Goal: Find specific fact: Find specific fact

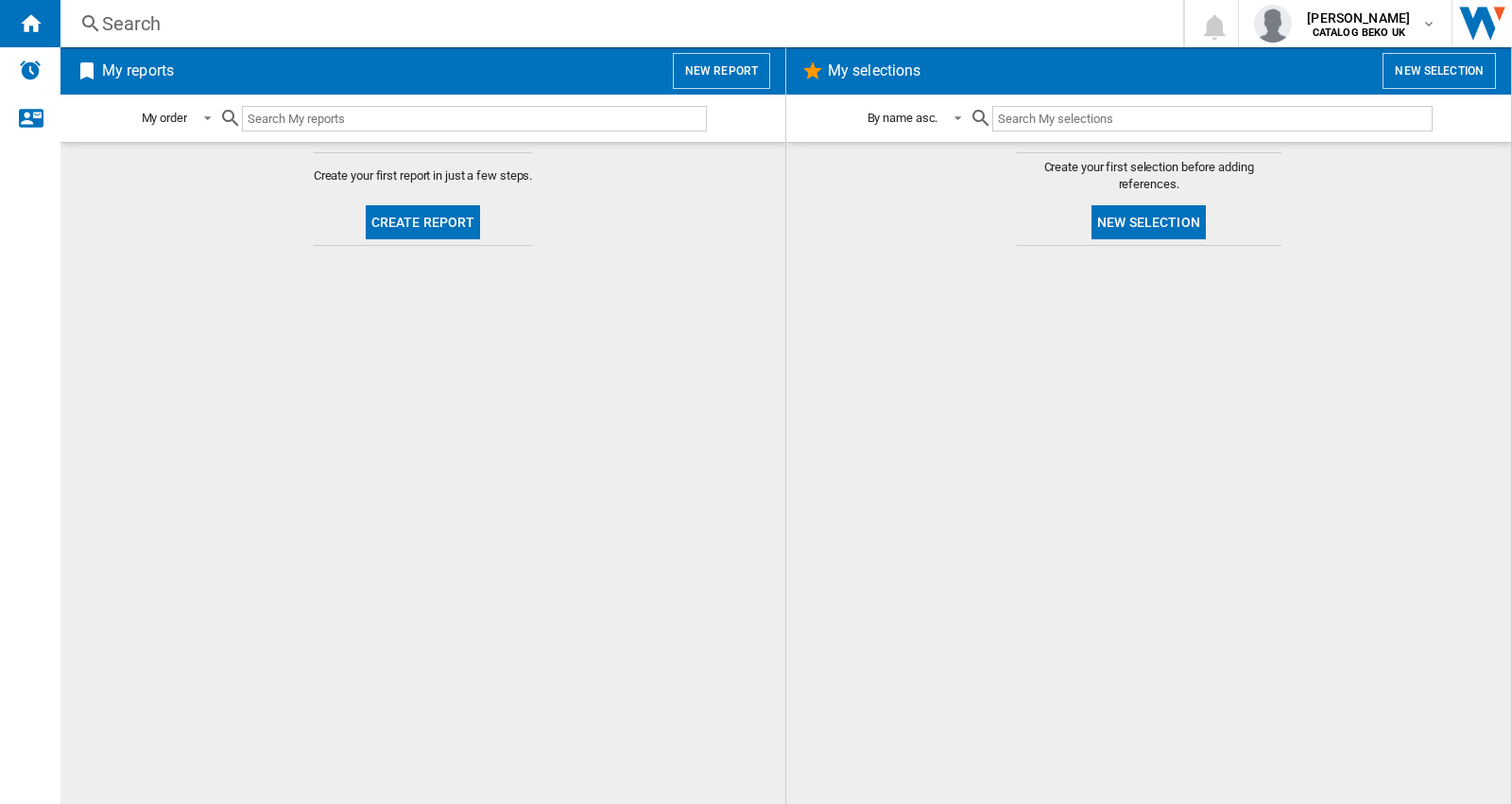
click at [215, 23] on div "Search" at bounding box center [618, 24] width 1032 height 27
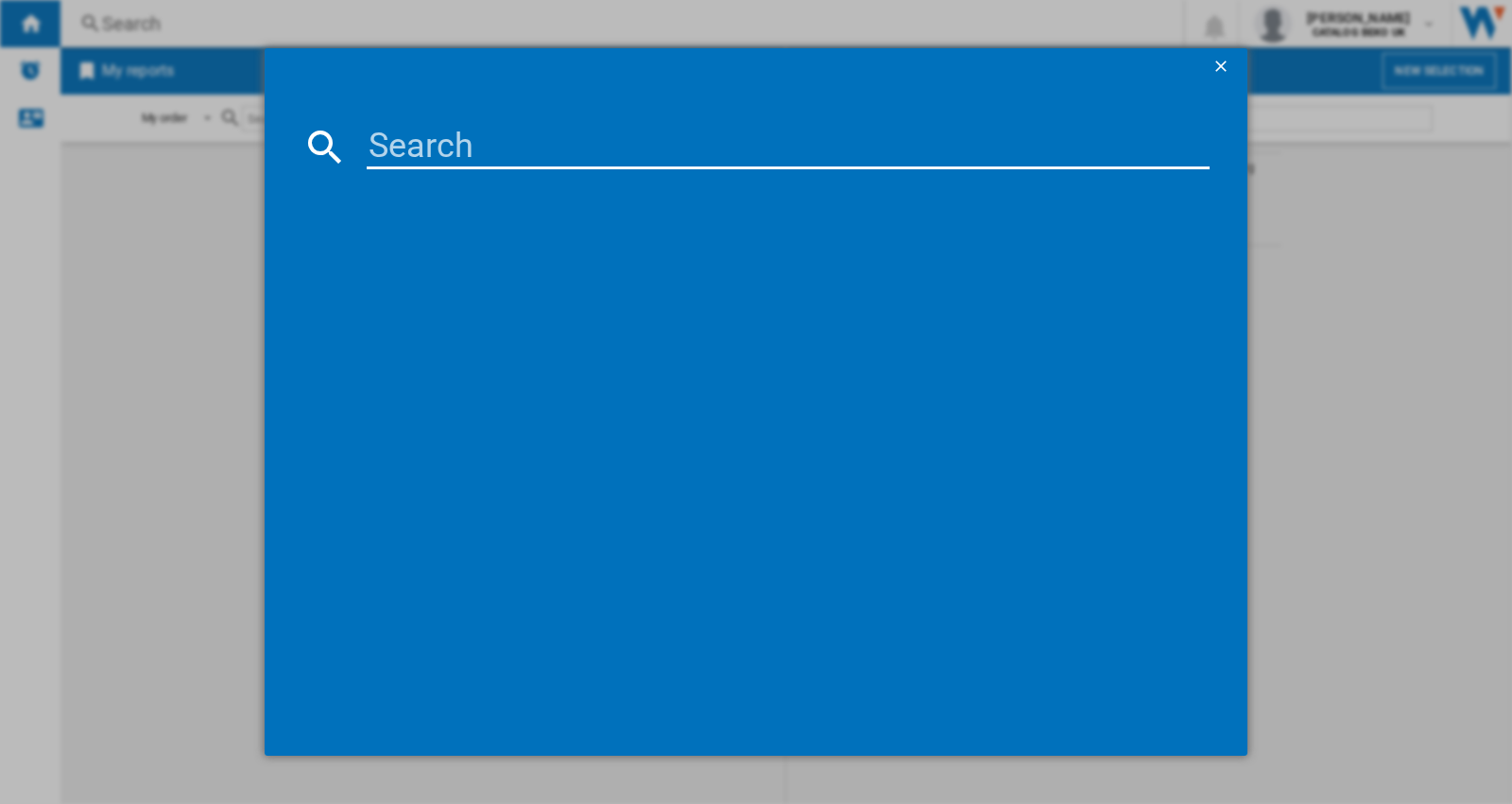
click at [489, 165] on input at bounding box center [788, 146] width 843 height 45
paste input "869991719720"
type input "869991719720"
click at [1216, 62] on ng-md-icon "getI18NText('BUTTONS.CLOSE_DIALOG')" at bounding box center [1223, 68] width 23 height 23
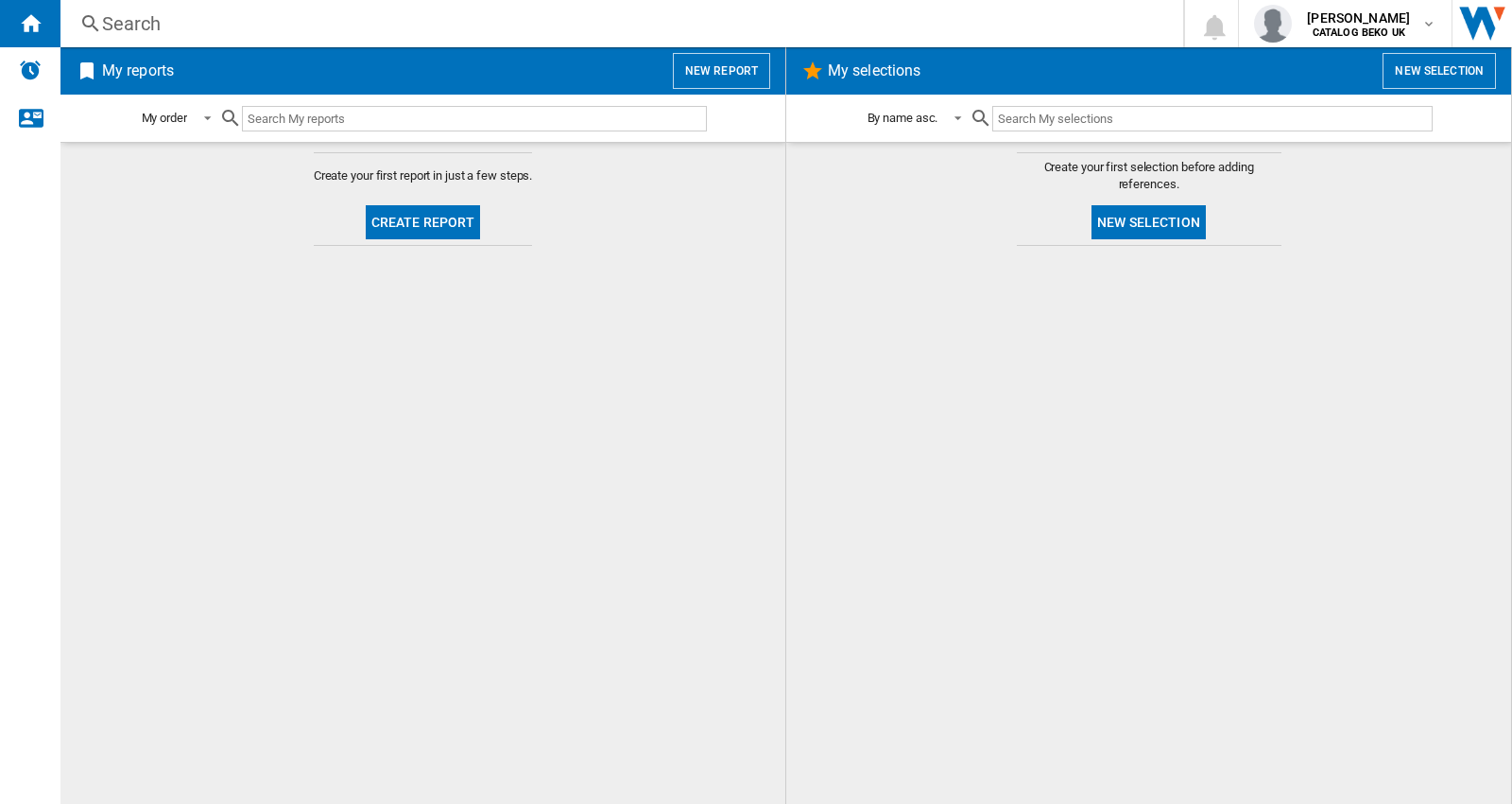
click at [162, 13] on div "Search" at bounding box center [618, 24] width 1032 height 27
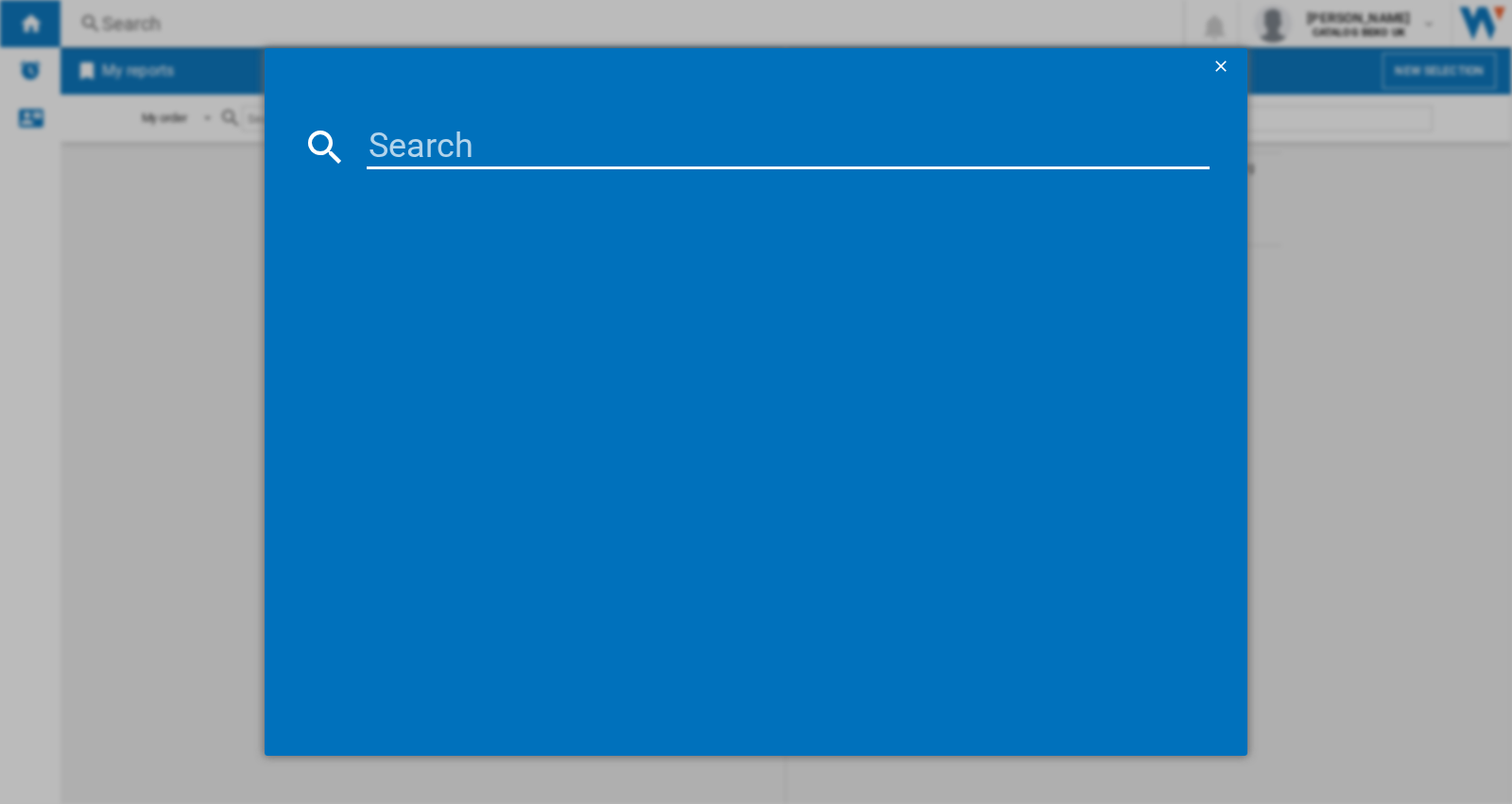
click at [409, 153] on input at bounding box center [788, 146] width 843 height 45
paste input "869991719690"
type input "869991719690"
drag, startPoint x: 400, startPoint y: 217, endPoint x: 432, endPoint y: 217, distance: 32.0
click at [400, 217] on div "references (0)" at bounding box center [766, 213] width 889 height 70
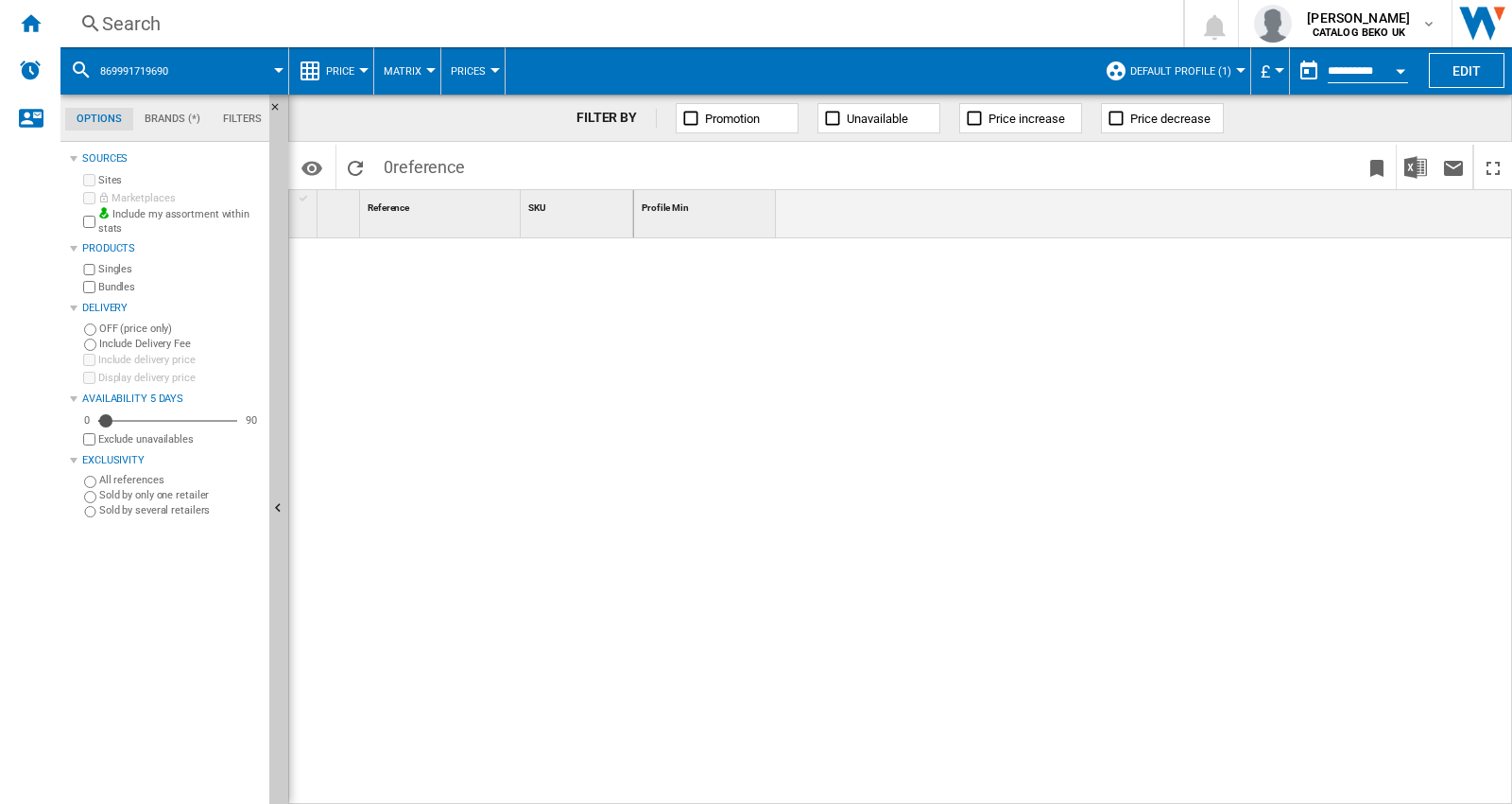
click at [418, 166] on span "reference" at bounding box center [428, 166] width 72 height 20
click at [1368, 33] on b "CATALOG BEKO UK" at bounding box center [1359, 33] width 93 height 12
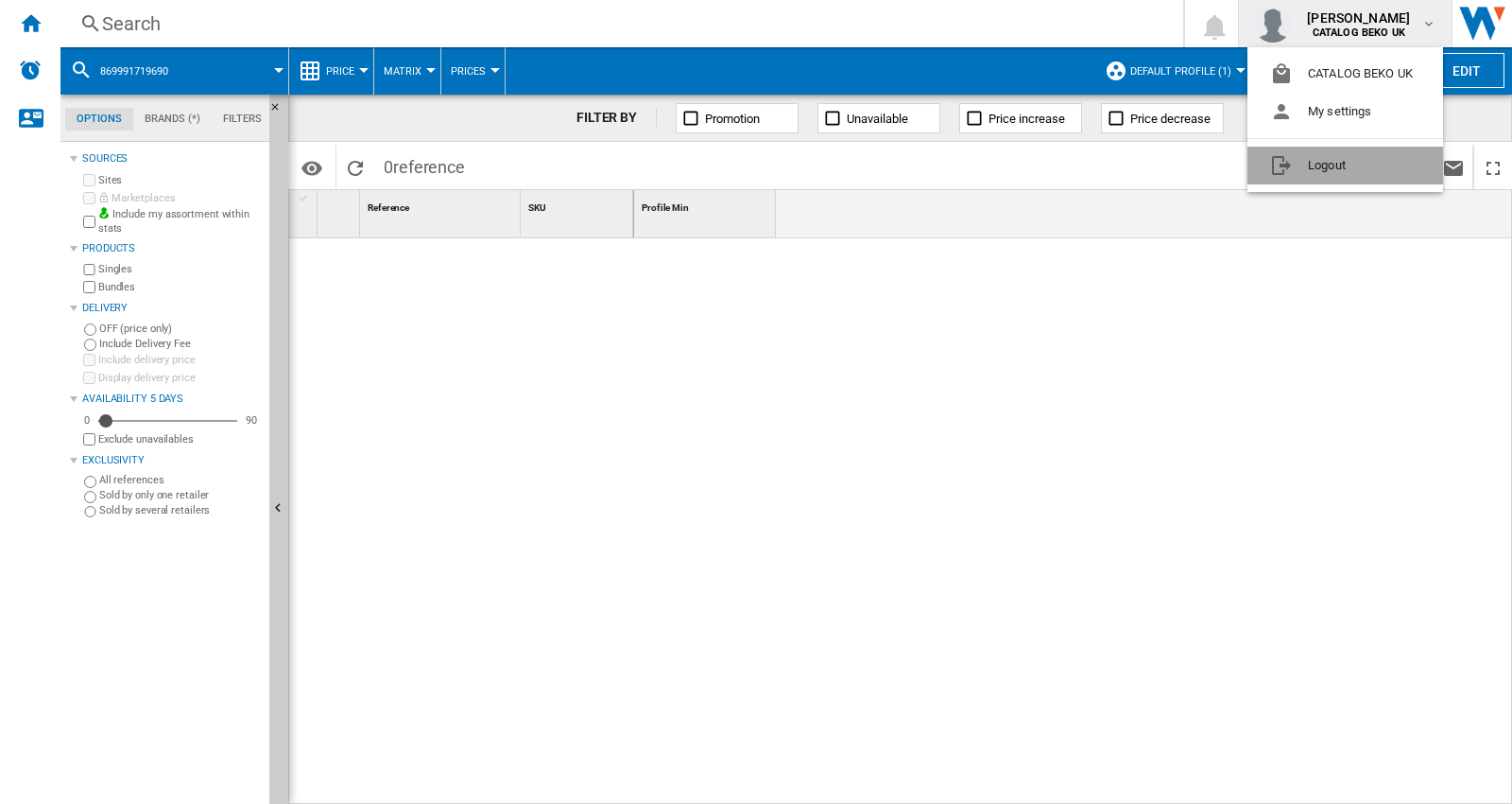
click at [1329, 164] on button "Logout" at bounding box center [1346, 165] width 196 height 38
